Goal: Task Accomplishment & Management: Use online tool/utility

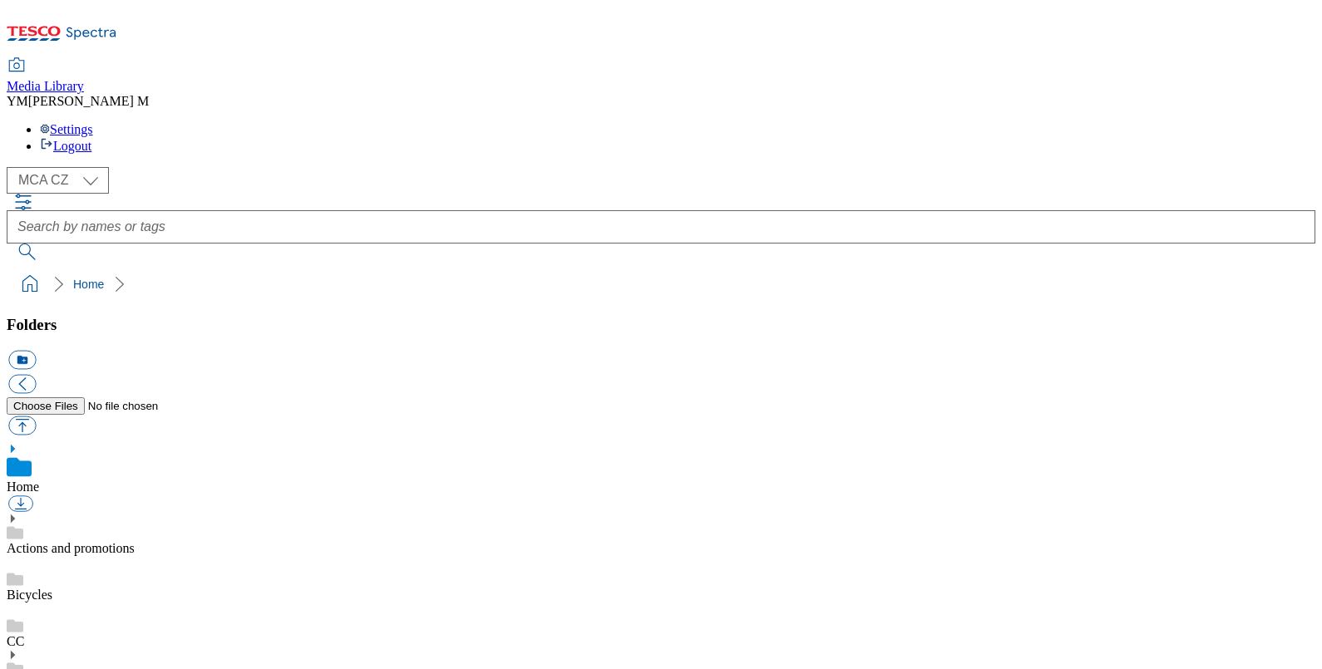
select select "flare-mca-cz"
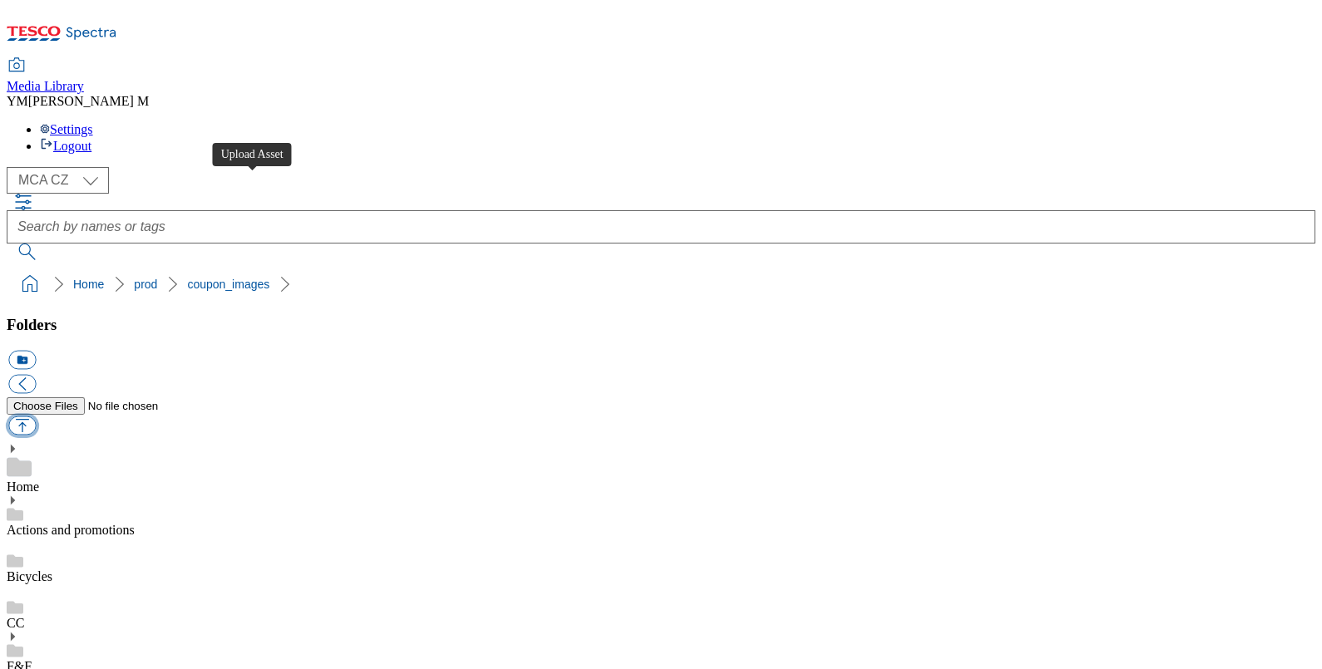
click at [36, 417] on button "button" at bounding box center [21, 426] width 27 height 19
